Goal: Information Seeking & Learning: Find specific fact

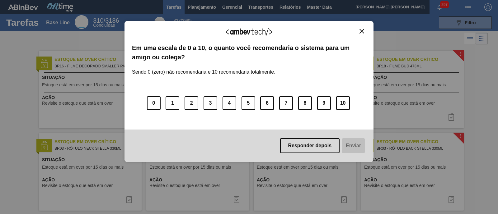
click at [361, 30] on img "Close" at bounding box center [361, 31] width 5 height 5
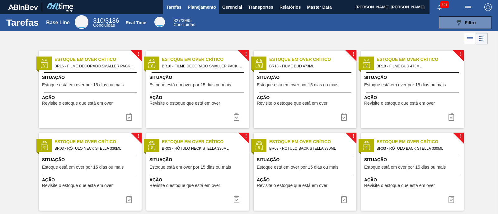
click at [202, 2] on button "Planejamento" at bounding box center [202, 7] width 35 height 14
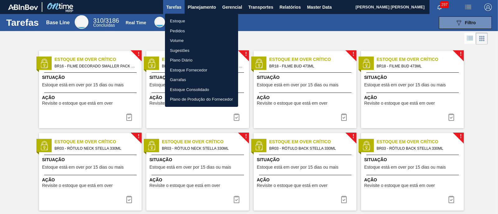
drag, startPoint x: 194, startPoint y: 21, endPoint x: 457, endPoint y: 39, distance: 263.0
click at [194, 21] on li "Estoque" at bounding box center [201, 21] width 73 height 10
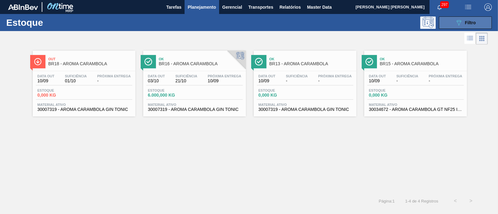
click at [470, 25] on span "Filtro" at bounding box center [470, 22] width 11 height 5
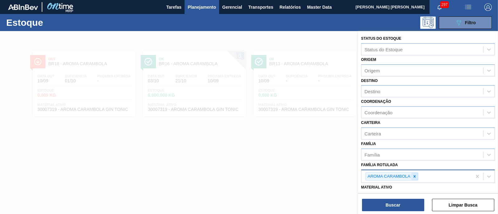
click at [415, 176] on icon at bounding box center [414, 177] width 4 height 4
click at [415, 175] on div "Família Rotulada" at bounding box center [422, 175] width 122 height 9
type Rotulada "caipi"
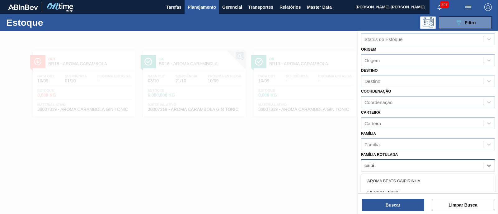
scroll to position [39, 0]
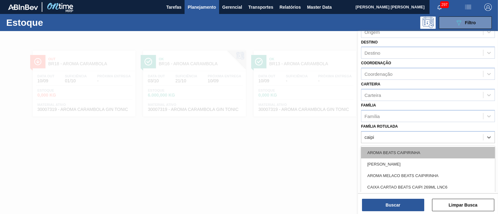
click at [408, 149] on div "AROMA BEATS CAIPIRINHA" at bounding box center [428, 153] width 134 height 12
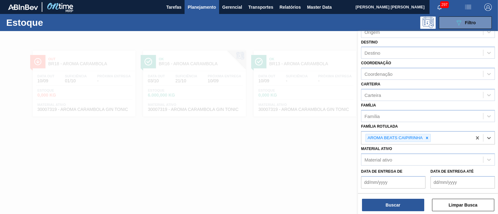
type Rotulada "a"
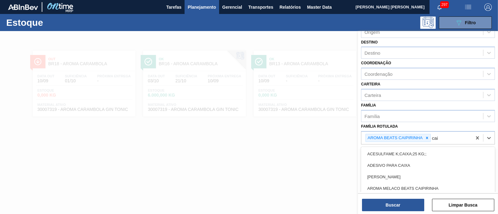
type Rotulada "caip"
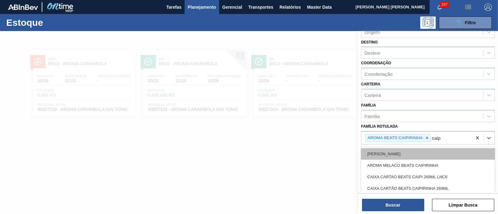
click at [441, 155] on div "AROMA LIMAO CAIPIRINHA TAMBOR" at bounding box center [428, 154] width 134 height 12
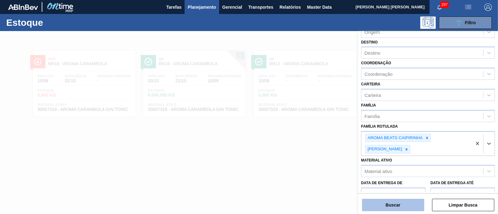
click at [418, 201] on button "Buscar" at bounding box center [393, 205] width 62 height 12
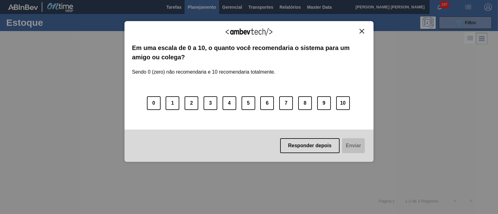
click at [362, 31] on img "Close" at bounding box center [361, 31] width 5 height 5
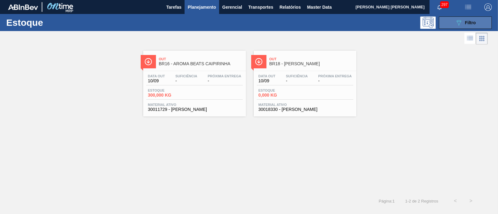
click at [478, 21] on button "089F7B8B-B2A5-4AFE-B5C0-19BA573D28AC Filtro" at bounding box center [465, 22] width 53 height 12
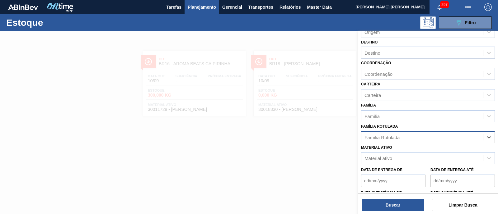
click at [412, 139] on div "Família Rotulada" at bounding box center [422, 137] width 122 height 9
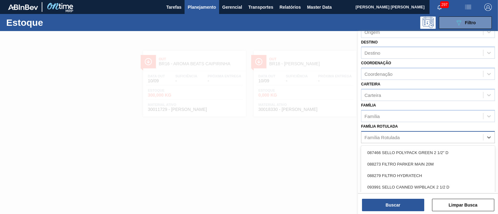
click at [400, 137] on div "Família Rotulada" at bounding box center [422, 137] width 122 height 9
type Rotulada "f"
type Rotulada "gt"
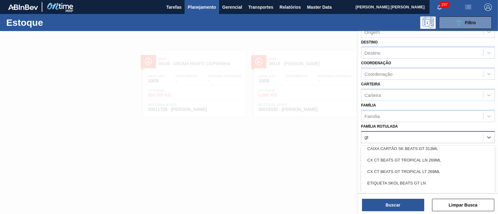
scroll to position [0, 0]
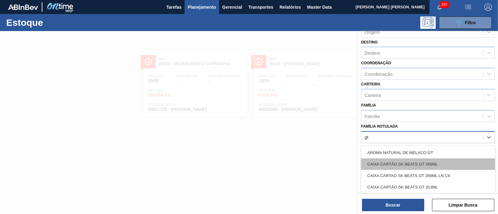
click at [447, 166] on div "CAIXA CARTÃO SK BEATS GT 269ML" at bounding box center [428, 165] width 134 height 12
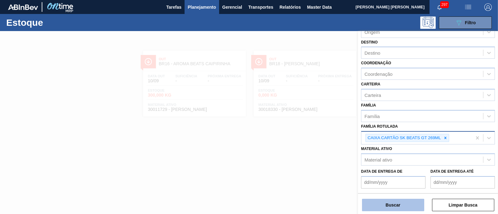
click at [387, 205] on button "Buscar" at bounding box center [393, 205] width 62 height 12
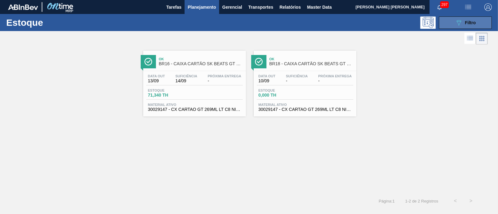
click at [461, 23] on icon "089F7B8B-B2A5-4AFE-B5C0-19BA573D28AC" at bounding box center [458, 22] width 7 height 7
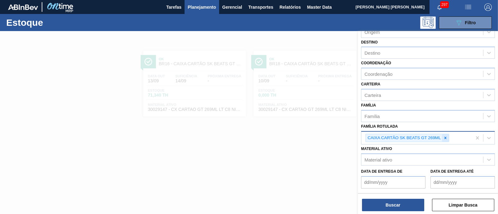
click at [443, 136] on icon at bounding box center [445, 138] width 4 height 4
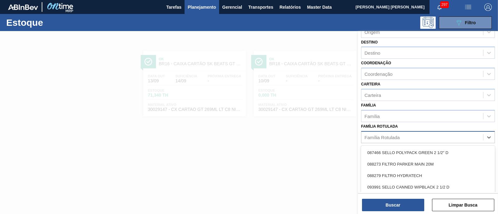
click at [442, 135] on div "Família Rotulada" at bounding box center [422, 137] width 122 height 9
type Rotulada "GT"
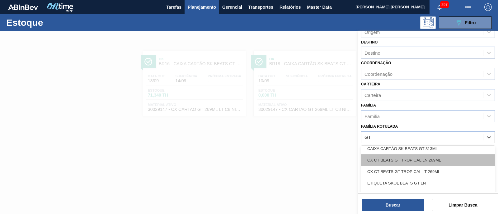
scroll to position [77, 0]
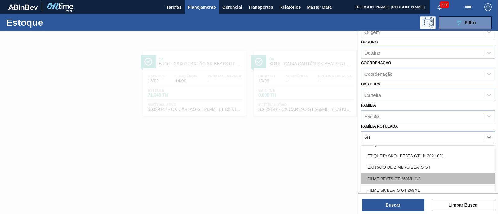
click at [447, 174] on div "FILME BEATS GT 269ML C/8" at bounding box center [428, 179] width 134 height 12
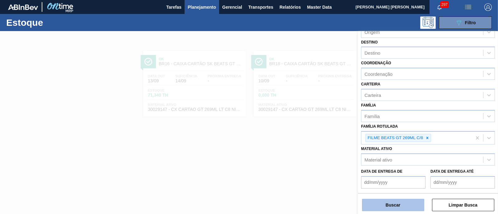
click at [408, 206] on button "Buscar" at bounding box center [393, 205] width 62 height 12
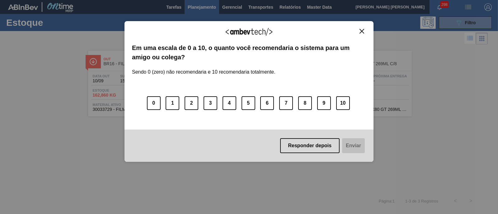
click at [361, 34] on div "Agradecemos seu feedback!" at bounding box center [249, 36] width 234 height 15
drag, startPoint x: 362, startPoint y: 31, endPoint x: 434, endPoint y: 40, distance: 73.1
click at [362, 31] on img "Close" at bounding box center [361, 31] width 5 height 5
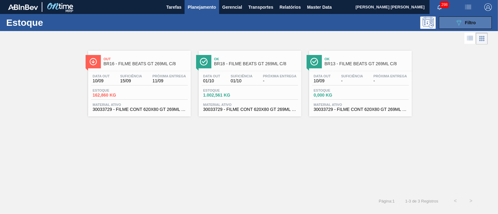
click at [445, 26] on button "089F7B8B-B2A5-4AFE-B5C0-19BA573D28AC Filtro" at bounding box center [465, 22] width 53 height 12
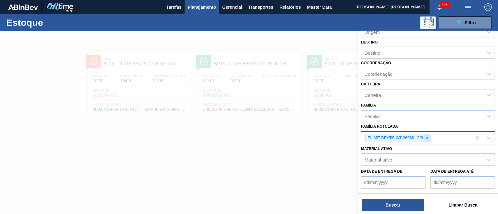
click at [426, 136] on icon at bounding box center [427, 138] width 4 height 4
click at [426, 136] on div "FILME BEATS GT 269ML C/8" at bounding box center [416, 138] width 110 height 13
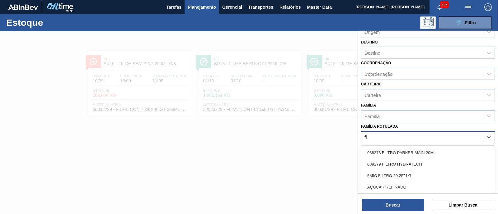
type Rotulada "f"
type Rotulada "senses"
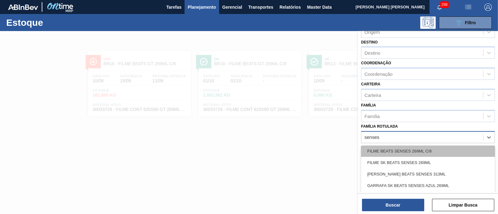
click at [429, 150] on div "FILME BEATS SENSES 269ML C/8" at bounding box center [428, 152] width 134 height 12
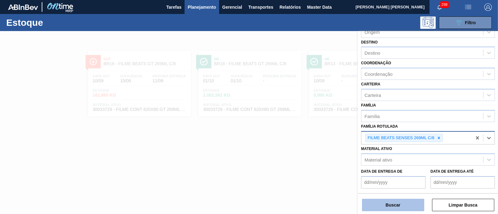
click at [415, 206] on button "Buscar" at bounding box center [393, 205] width 62 height 12
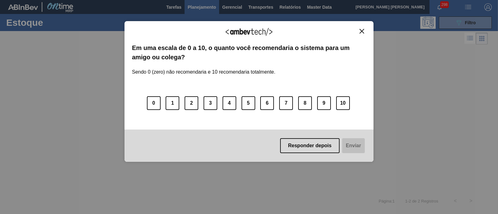
click at [363, 32] on img "Close" at bounding box center [361, 31] width 5 height 5
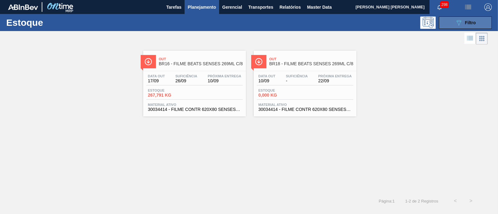
click at [451, 19] on button "089F7B8B-B2A5-4AFE-B5C0-19BA573D28AC Filtro" at bounding box center [465, 22] width 53 height 12
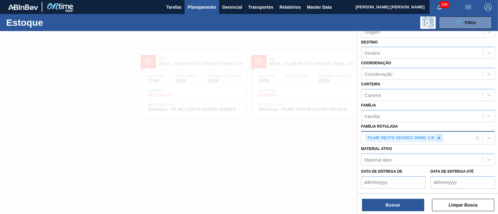
click at [438, 136] on icon at bounding box center [439, 138] width 4 height 4
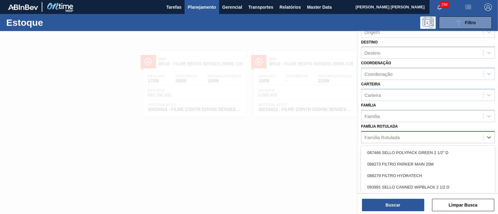
click at [438, 135] on div "Família Rotulada" at bounding box center [422, 137] width 122 height 9
type Rotulada "gt"
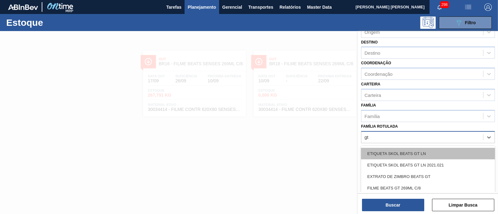
scroll to position [77, 0]
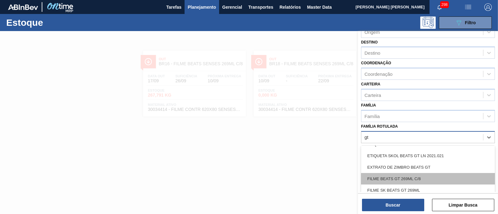
click at [434, 178] on div "FILME BEATS GT 269ML C/8" at bounding box center [428, 179] width 134 height 12
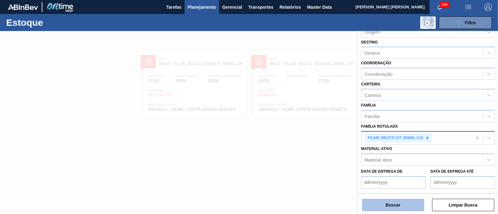
click at [411, 202] on button "Buscar" at bounding box center [393, 205] width 62 height 12
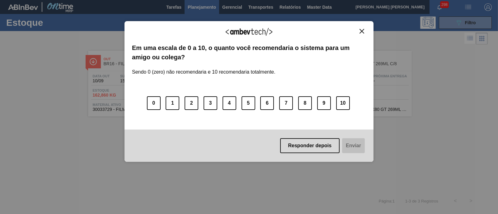
click at [358, 30] on button "Close" at bounding box center [362, 31] width 8 height 5
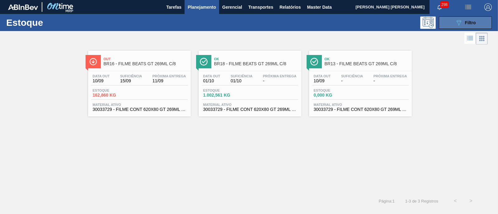
click at [479, 22] on button "089F7B8B-B2A5-4AFE-B5C0-19BA573D28AC Filtro" at bounding box center [465, 22] width 53 height 12
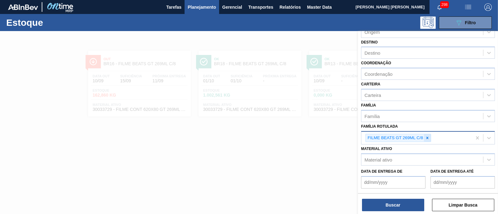
click at [428, 138] on icon at bounding box center [427, 138] width 4 height 4
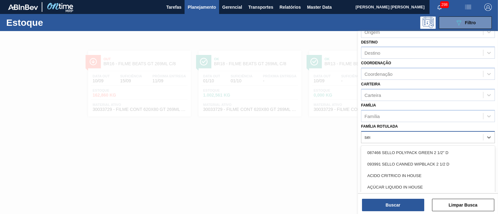
type Rotulada "sens"
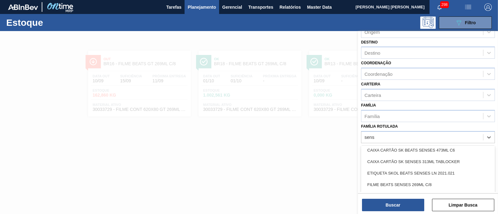
scroll to position [117, 0]
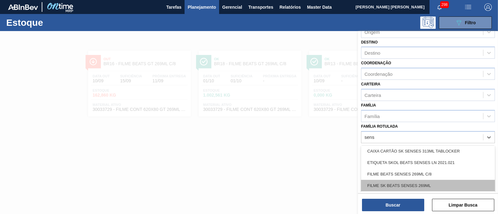
click at [425, 183] on div "FILME SK BEATS SENSES 269ML" at bounding box center [428, 186] width 134 height 12
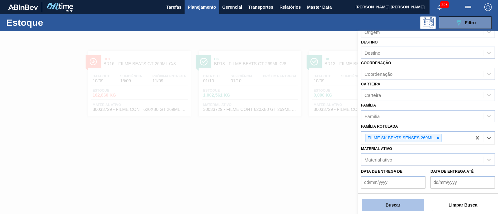
click at [399, 206] on button "Buscar" at bounding box center [393, 205] width 62 height 12
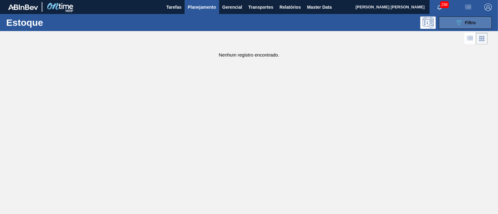
click at [452, 23] on button "089F7B8B-B2A5-4AFE-B5C0-19BA573D28AC Filtro" at bounding box center [465, 22] width 53 height 12
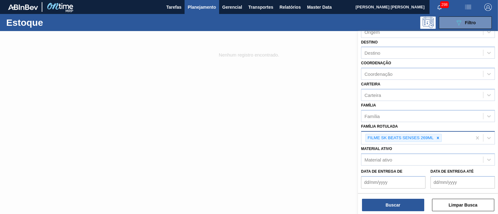
click at [439, 138] on icon at bounding box center [438, 138] width 4 height 4
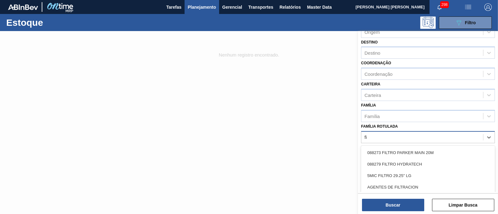
type Rotulada "f"
type Rotulada "senses"
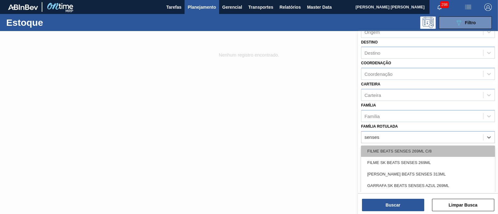
click at [434, 152] on div "FILME BEATS SENSES 269ML C/8" at bounding box center [428, 152] width 134 height 12
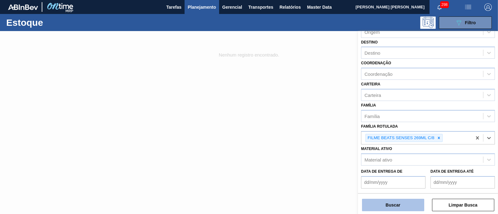
click at [411, 200] on button "Buscar" at bounding box center [393, 205] width 62 height 12
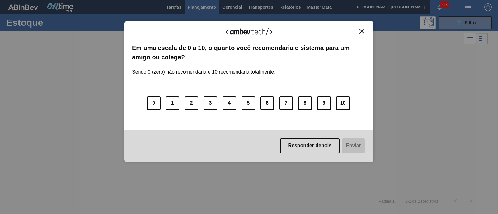
click at [362, 31] on img "Close" at bounding box center [361, 31] width 5 height 5
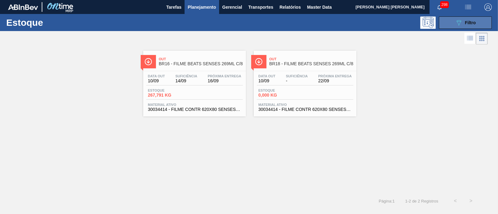
click at [469, 27] on button "089F7B8B-B2A5-4AFE-B5C0-19BA573D28AC Filtro" at bounding box center [465, 22] width 53 height 12
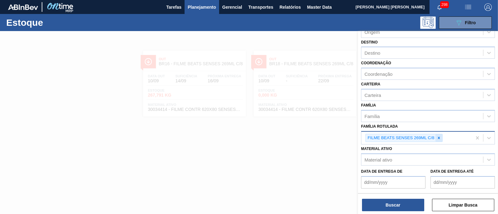
click at [441, 138] on div at bounding box center [438, 138] width 7 height 8
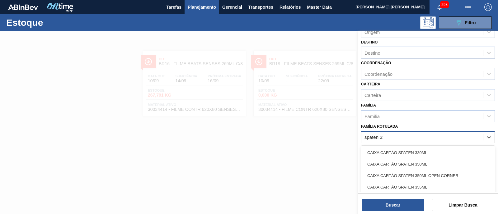
type Rotulada "spaten 355"
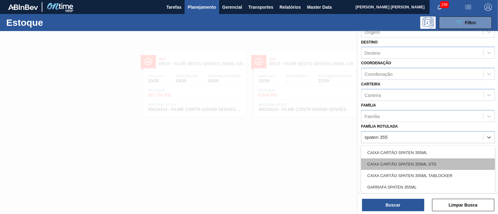
click at [448, 161] on div "CAIXA CARTÃO SPATEN 355ML STD" at bounding box center [428, 165] width 134 height 12
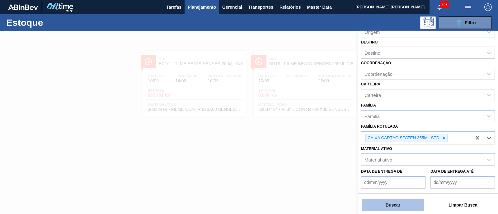
click at [417, 204] on button "Buscar" at bounding box center [393, 205] width 62 height 12
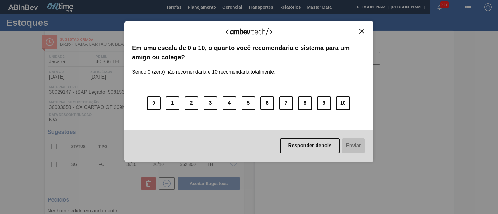
click at [364, 34] on div "Agradecemos seu feedback!" at bounding box center [249, 36] width 234 height 15
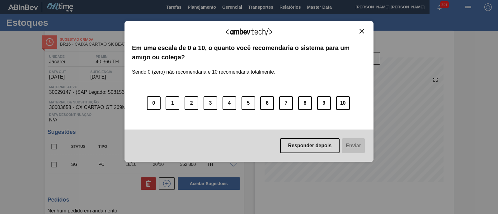
click at [366, 31] on button "Close" at bounding box center [362, 31] width 8 height 5
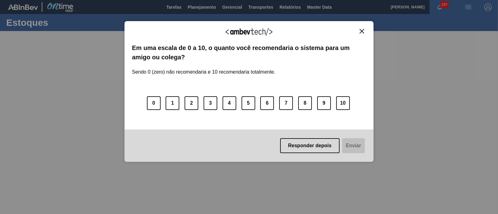
click at [365, 30] on button "Close" at bounding box center [362, 31] width 8 height 5
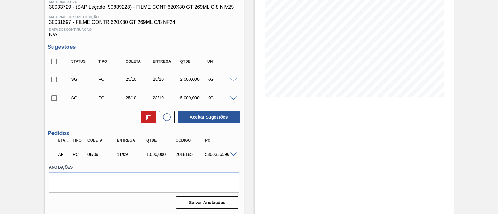
scroll to position [86, 0]
click at [234, 154] on span at bounding box center [233, 154] width 7 height 5
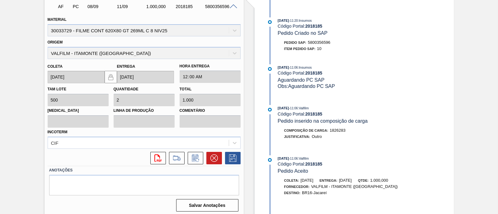
scroll to position [237, 0]
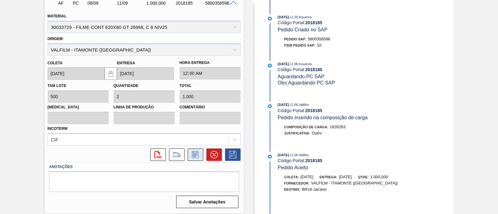
click at [194, 152] on icon at bounding box center [195, 154] width 10 height 7
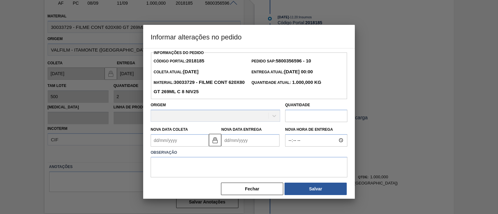
click at [296, 115] on input "text" at bounding box center [316, 116] width 62 height 12
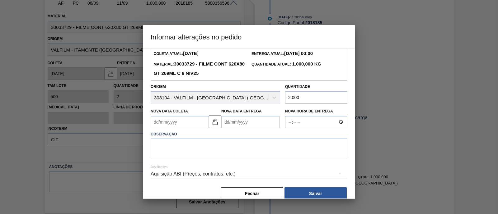
scroll to position [28, 0]
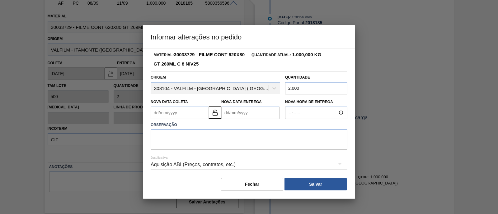
type input "2.000"
click at [215, 165] on div "Aquisição ABI (Preços, contratos, etc.)" at bounding box center [249, 164] width 197 height 17
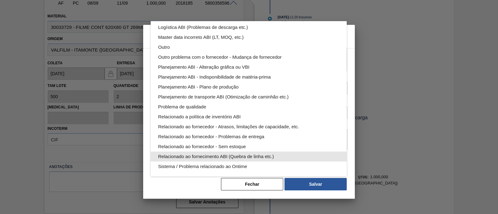
scroll to position [0, 0]
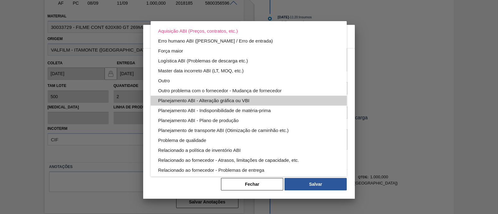
click at [250, 101] on div "Planejamento ABI - Alteração gráfica ou VBI" at bounding box center [248, 101] width 181 height 10
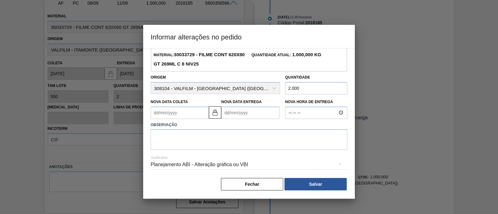
click at [181, 117] on Coleta2018185 "Nova Data Coleta" at bounding box center [180, 113] width 58 height 12
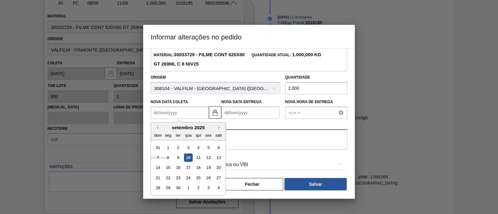
click at [258, 134] on textarea at bounding box center [249, 139] width 197 height 21
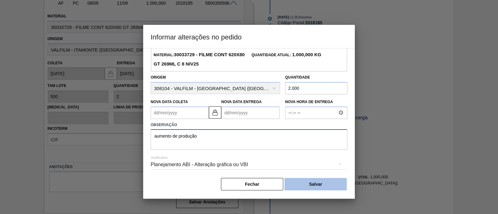
type textarea "aumento de produção"
click at [326, 187] on button "Salvar" at bounding box center [315, 184] width 62 height 12
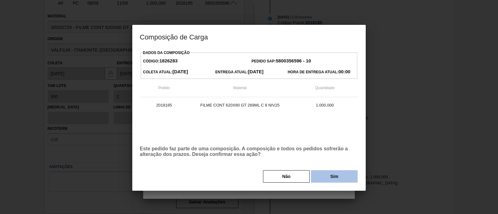
click at [322, 176] on button "Sim" at bounding box center [334, 177] width 47 height 12
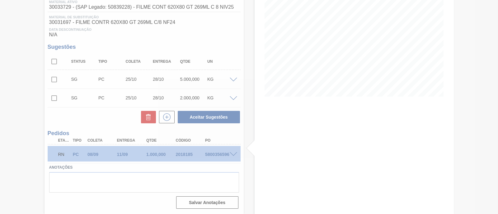
scroll to position [86, 0]
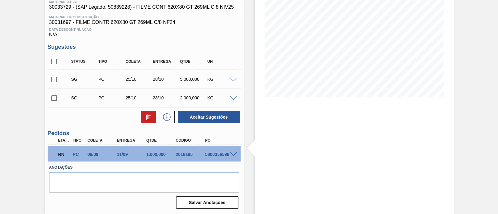
click at [229, 155] on div at bounding box center [234, 154] width 12 height 5
click at [233, 156] on span at bounding box center [233, 154] width 7 height 5
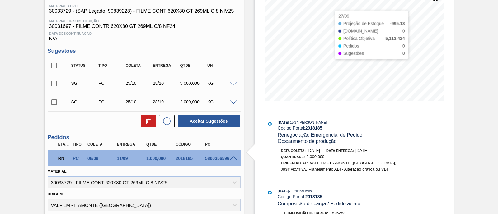
scroll to position [0, 0]
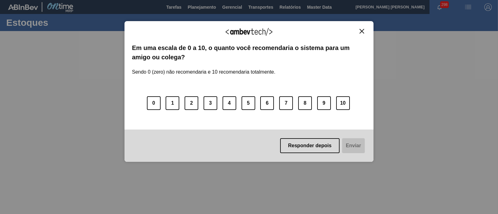
click at [361, 34] on div "Agradecemos seu feedback!" at bounding box center [249, 36] width 234 height 15
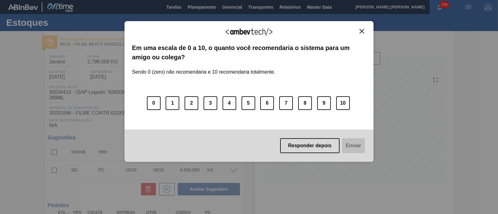
click at [361, 32] on img "Close" at bounding box center [361, 31] width 5 height 5
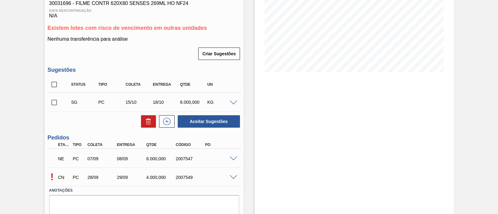
scroll to position [134, 0]
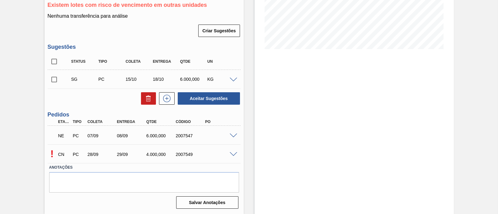
click at [233, 135] on span at bounding box center [233, 136] width 7 height 5
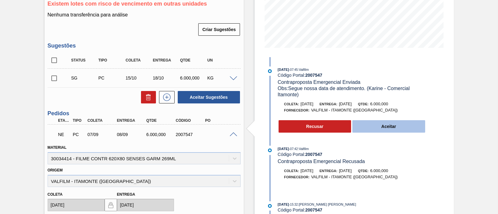
click at [376, 126] on button "Aceitar" at bounding box center [388, 126] width 73 height 12
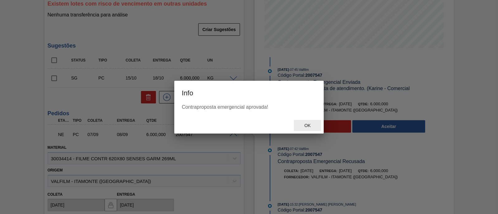
click at [310, 124] on span "Ok" at bounding box center [307, 125] width 16 height 5
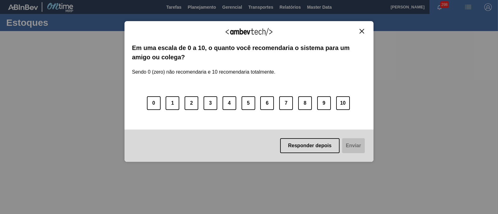
drag, startPoint x: 364, startPoint y: 32, endPoint x: 232, endPoint y: 88, distance: 143.5
click at [364, 32] on button "Close" at bounding box center [362, 31] width 8 height 5
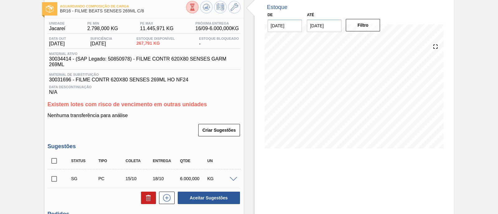
scroll to position [134, 0]
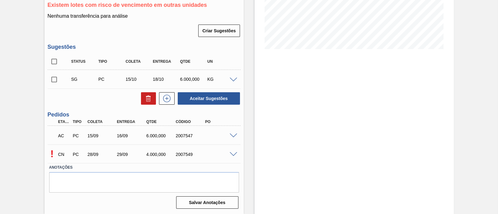
click at [233, 154] on span at bounding box center [233, 154] width 7 height 5
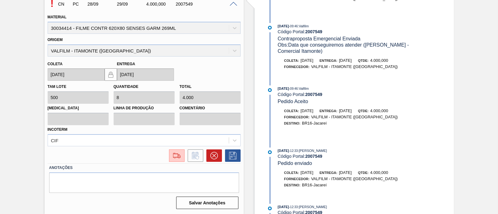
scroll to position [284, 0]
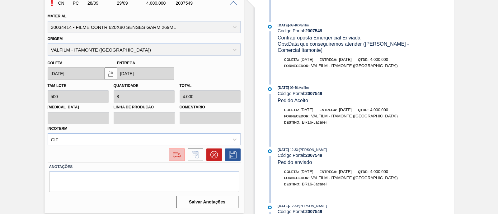
click at [179, 155] on img at bounding box center [177, 154] width 10 height 7
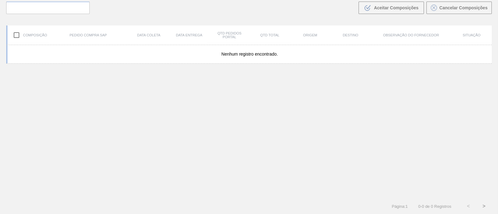
scroll to position [44, 0]
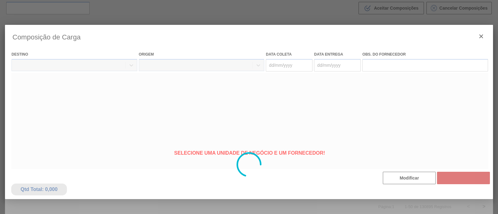
type coleta "28/09/2025"
type entrega "29/09/2025"
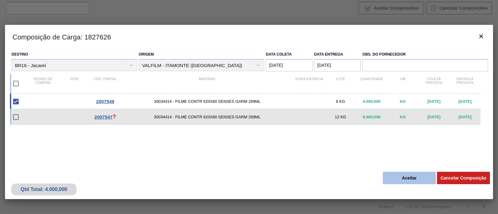
click at [395, 178] on button "Aceitar" at bounding box center [409, 178] width 53 height 12
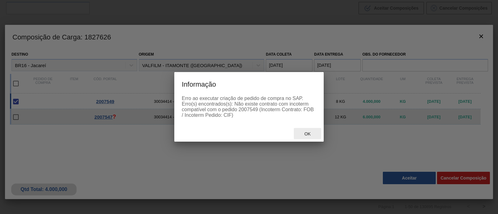
click at [307, 137] on div "Ok" at bounding box center [307, 134] width 27 height 12
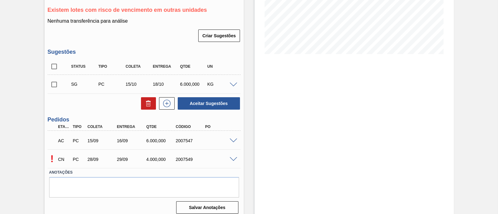
scroll to position [134, 0]
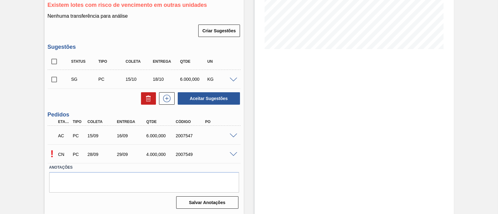
click at [235, 155] on span at bounding box center [233, 154] width 7 height 5
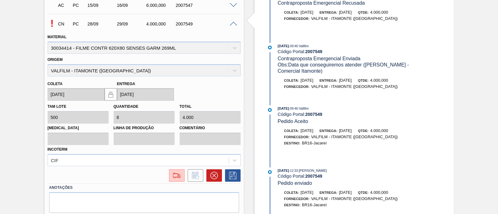
scroll to position [284, 0]
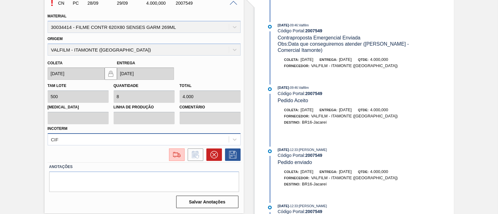
click at [144, 142] on div "CIF" at bounding box center [144, 139] width 193 height 12
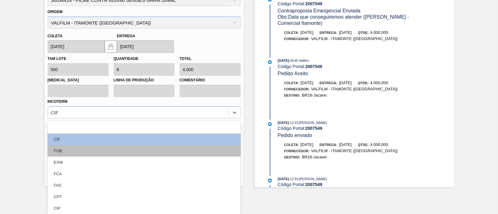
click at [110, 151] on div "FOB" at bounding box center [144, 151] width 193 height 12
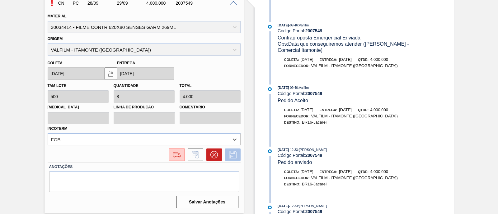
click at [232, 156] on icon at bounding box center [233, 154] width 10 height 7
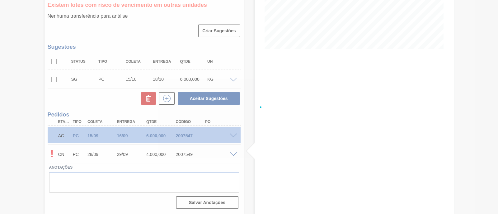
scroll to position [134, 0]
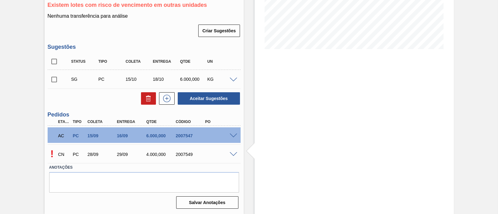
click at [232, 155] on span at bounding box center [233, 154] width 7 height 5
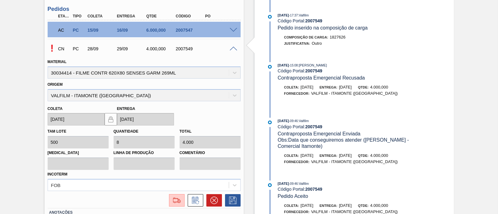
scroll to position [251, 0]
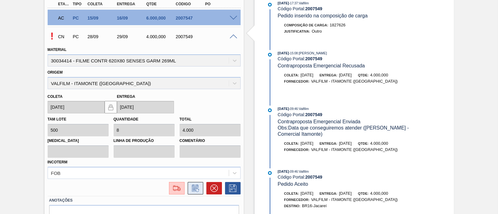
click at [199, 194] on button at bounding box center [196, 188] width 16 height 12
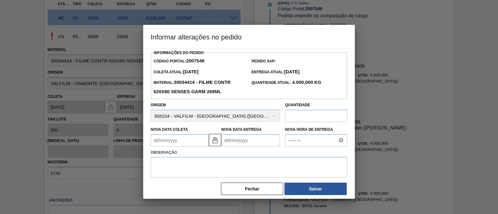
click at [199, 194] on div "Fechar Salvar" at bounding box center [249, 189] width 197 height 14
click at [237, 191] on button "Fechar" at bounding box center [252, 189] width 62 height 12
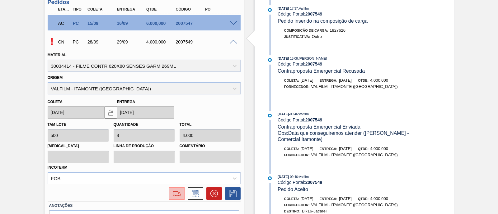
click at [172, 195] on img at bounding box center [177, 193] width 10 height 7
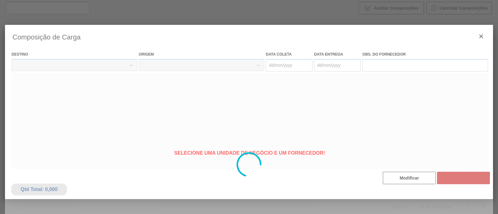
type coleta "28/09/2025"
type entrega "29/09/2025"
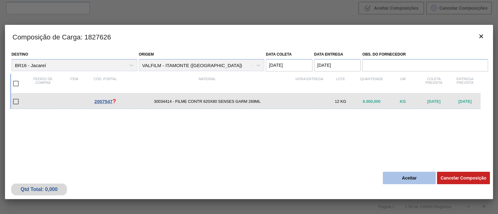
click at [393, 176] on button "Aceitar" at bounding box center [409, 178] width 53 height 12
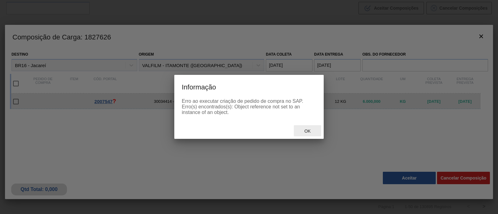
click at [318, 130] on div "Ok" at bounding box center [307, 131] width 27 height 12
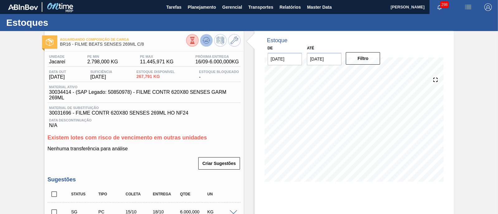
click at [205, 41] on icon at bounding box center [206, 40] width 7 height 7
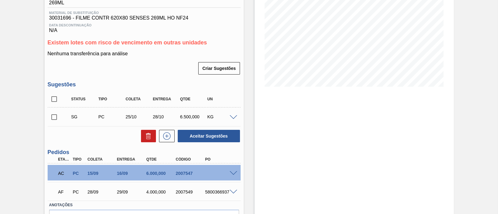
scroll to position [56, 0]
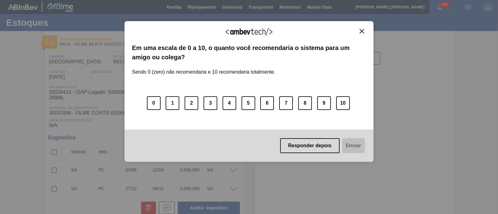
click at [363, 30] on img "Close" at bounding box center [361, 31] width 5 height 5
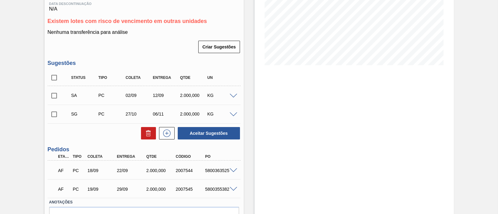
scroll to position [153, 0]
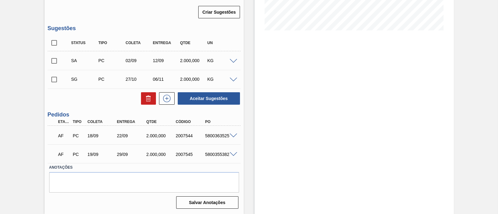
click at [235, 136] on span at bounding box center [233, 136] width 7 height 5
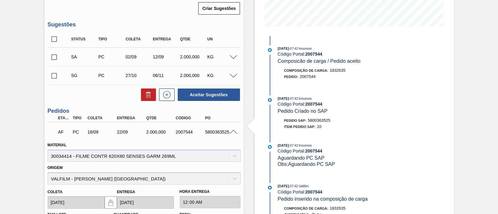
scroll to position [0, 0]
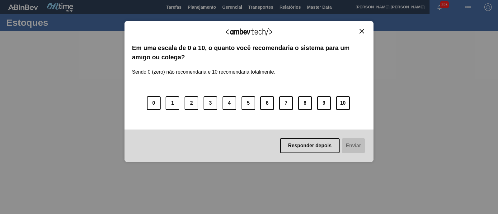
click at [359, 34] on div "Agradecemos seu feedback!" at bounding box center [249, 36] width 234 height 15
click at [361, 32] on img "Close" at bounding box center [361, 31] width 5 height 5
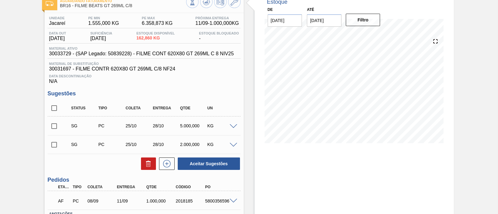
scroll to position [77, 0]
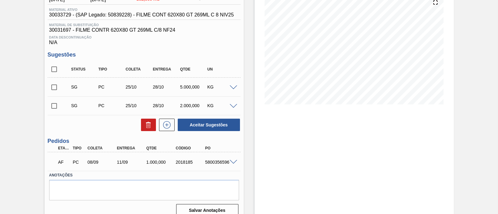
click at [232, 164] on span at bounding box center [233, 162] width 7 height 5
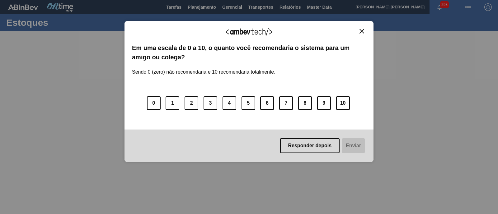
click at [361, 31] on img "Close" at bounding box center [361, 31] width 5 height 5
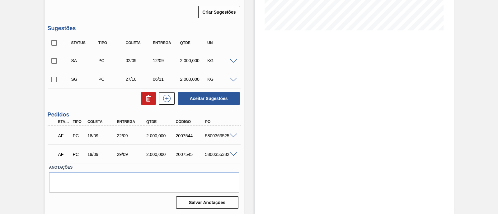
scroll to position [153, 0]
drag, startPoint x: 199, startPoint y: 138, endPoint x: 227, endPoint y: 136, distance: 27.7
click at [227, 136] on div "AF PC 18/09 22/09 2.000,000 2007544 5800363525" at bounding box center [142, 135] width 176 height 12
drag, startPoint x: 176, startPoint y: 137, endPoint x: 194, endPoint y: 136, distance: 17.8
click at [194, 136] on div "2007544" at bounding box center [190, 135] width 32 height 5
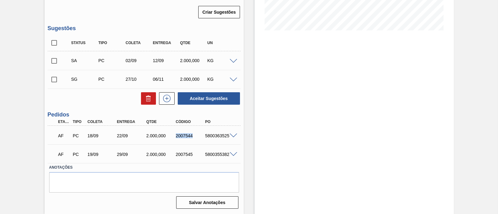
copy div "2007544"
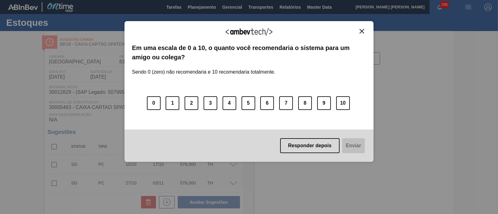
click at [362, 31] on img "Close" at bounding box center [361, 31] width 5 height 5
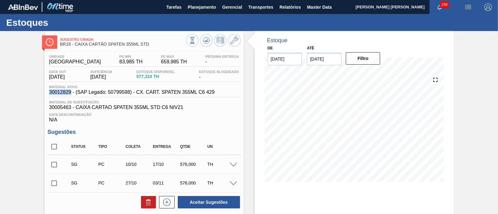
drag, startPoint x: 48, startPoint y: 95, endPoint x: 72, endPoint y: 95, distance: 23.3
click at [72, 95] on div "Material ativo 30012829 - (SAP Legado: 50799598) - CX. CART. SPATEN 355ML C6 429" at bounding box center [132, 90] width 169 height 10
copy span "30012829"
click at [191, 41] on icon at bounding box center [192, 40] width 7 height 7
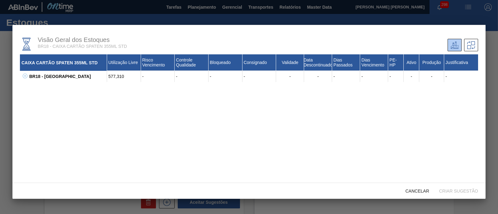
click at [26, 77] on icon at bounding box center [25, 76] width 5 height 5
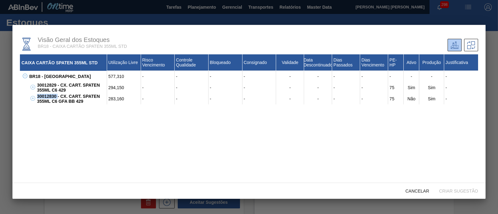
drag, startPoint x: 39, startPoint y: 96, endPoint x: 57, endPoint y: 96, distance: 17.7
click at [57, 96] on div "30012830 - CX. CART. SPATEN 355ML C6 GFA BB 429" at bounding box center [71, 98] width 72 height 11
copy div "30012830"
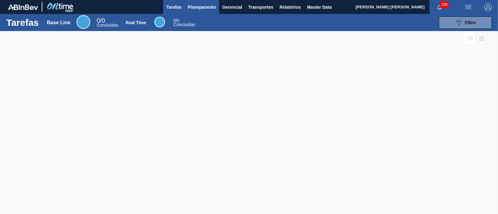
click at [203, 9] on span "Planejamento" at bounding box center [202, 6] width 28 height 7
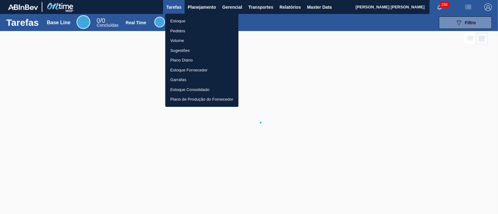
click at [203, 19] on li "Estoque" at bounding box center [201, 21] width 73 height 10
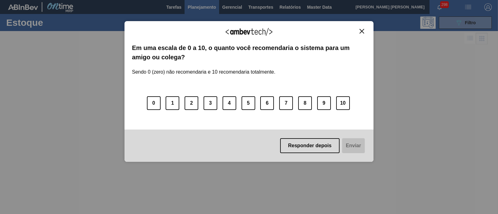
click at [363, 28] on div "Agradecemos seu feedback! Em uma escala de 0 a 10, o quanto você recomendaria o…" at bounding box center [248, 91] width 249 height 141
click at [363, 31] on img "Close" at bounding box center [361, 31] width 5 height 5
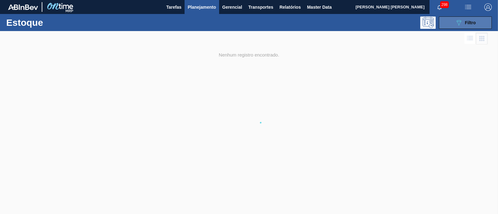
click at [450, 24] on button "089F7B8B-B2A5-4AFE-B5C0-19BA573D28AC Filtro" at bounding box center [465, 22] width 53 height 12
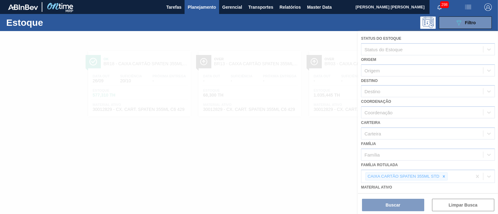
click at [445, 176] on div at bounding box center [249, 122] width 498 height 183
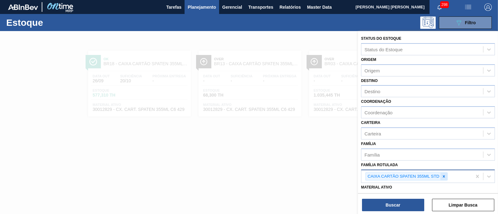
click at [443, 176] on icon at bounding box center [443, 176] width 2 height 2
click at [439, 175] on div "Família Rotulada" at bounding box center [422, 175] width 122 height 9
type Rotulada "bud ze"
click at [444, 177] on icon at bounding box center [444, 177] width 4 height 4
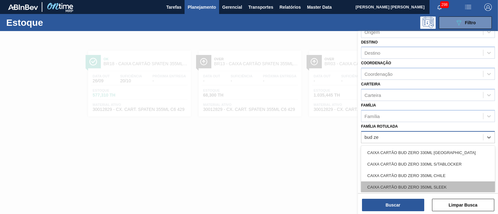
click at [448, 185] on div "CAIXA CARTÃO BUD ZERO 350ML SLEEK" at bounding box center [428, 188] width 134 height 12
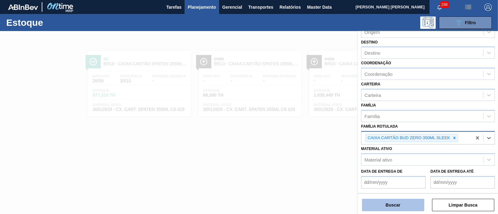
click at [421, 201] on button "Buscar" at bounding box center [393, 205] width 62 height 12
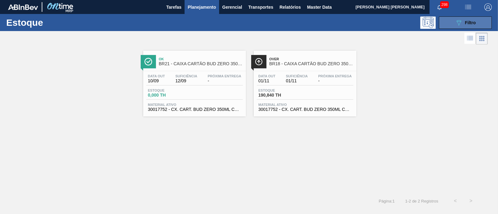
click at [474, 25] on span "Filtro" at bounding box center [470, 22] width 11 height 5
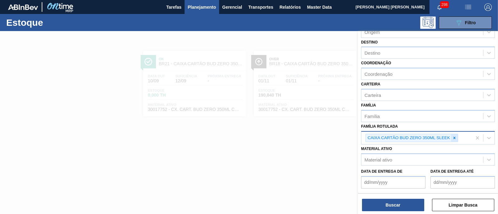
click at [456, 135] on div at bounding box center [454, 138] width 7 height 8
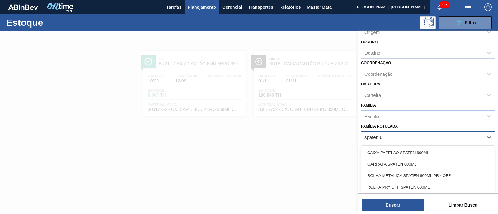
type Rotulada "spaten 600"
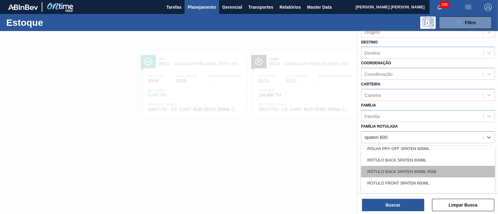
scroll to position [50, 0]
click at [440, 171] on div "RÓTULO FRONT SPATEN 600ML" at bounding box center [428, 172] width 134 height 12
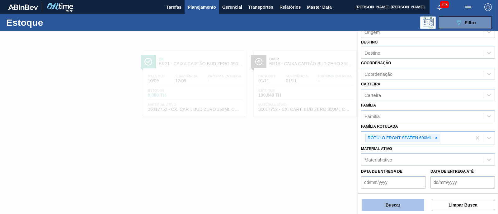
click at [405, 201] on button "Buscar" at bounding box center [393, 205] width 62 height 12
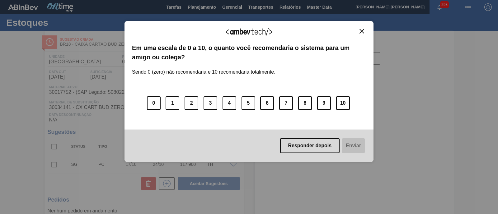
click at [366, 32] on button "Close" at bounding box center [362, 31] width 8 height 5
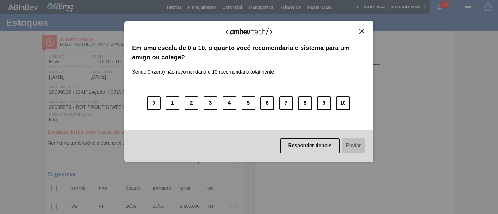
click at [362, 32] on img "Close" at bounding box center [361, 31] width 5 height 5
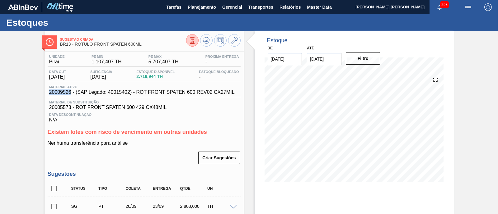
drag, startPoint x: 47, startPoint y: 91, endPoint x: 71, endPoint y: 94, distance: 24.1
click at [71, 94] on div "Material ativo 20009526 - (SAP Legado: 40015402) - ROT FRONT SPATEN 600 REV02 C…" at bounding box center [142, 90] width 189 height 10
copy span "20009526"
click at [209, 39] on icon at bounding box center [206, 40] width 7 height 7
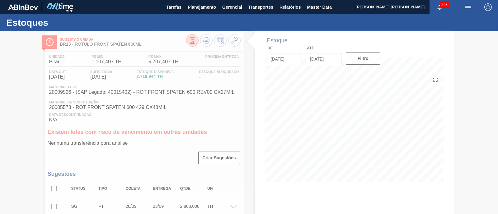
click at [193, 41] on div at bounding box center [249, 122] width 498 height 183
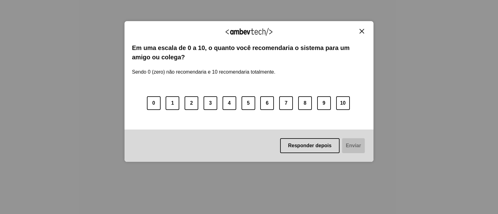
click at [359, 30] on img "Close" at bounding box center [361, 31] width 5 height 5
click at [361, 28] on div "Agradecemos seu feedback! Em uma escala de 0 a 10, o quanto você recomendaria o…" at bounding box center [248, 91] width 249 height 141
click at [361, 31] on img "Close" at bounding box center [361, 31] width 5 height 5
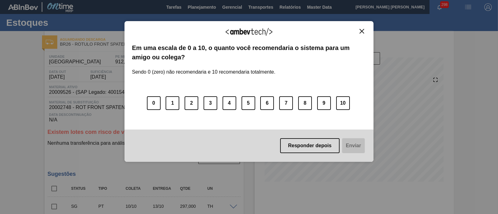
click at [361, 31] on img "Close" at bounding box center [361, 31] width 5 height 5
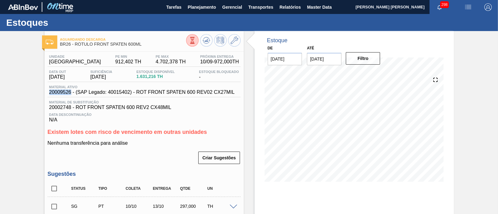
drag, startPoint x: 49, startPoint y: 92, endPoint x: 70, endPoint y: 96, distance: 21.7
click at [70, 95] on span "20009526 - (SAP Legado: 40015402) - ROT FRONT SPATEN 600 REV02 CX27MIL" at bounding box center [141, 93] width 185 height 6
copy span "20009526"
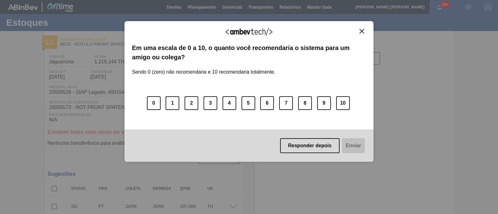
click at [363, 30] on img "Close" at bounding box center [361, 31] width 5 height 5
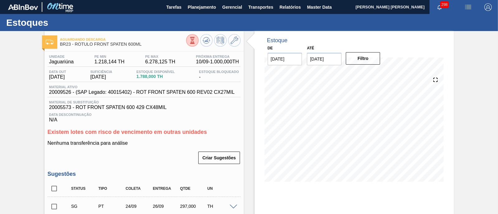
click at [194, 43] on icon at bounding box center [192, 40] width 7 height 7
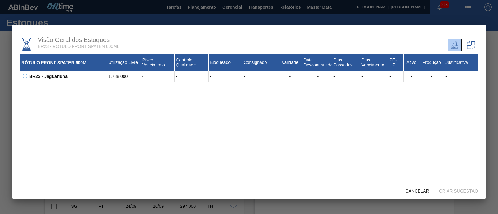
click at [24, 76] on icon at bounding box center [25, 76] width 5 height 5
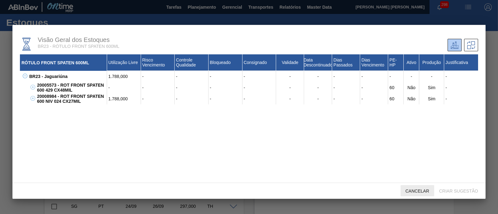
click at [422, 190] on span "Cancelar" at bounding box center [417, 191] width 34 height 5
